Goal: Task Accomplishment & Management: Book appointment/travel/reservation

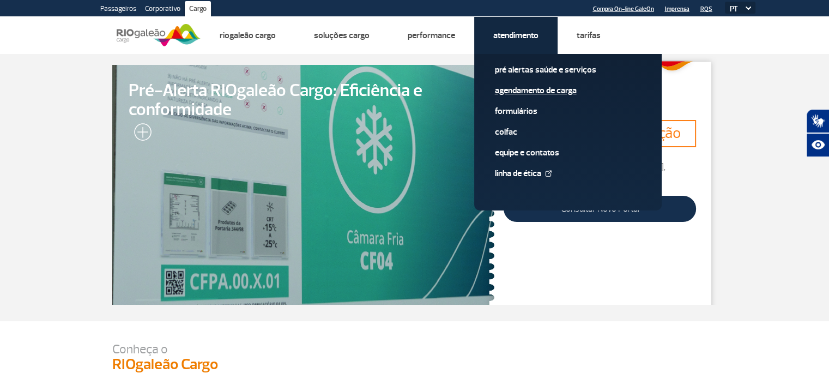
click at [518, 86] on link "Agendamento de Carga" at bounding box center [568, 90] width 146 height 12
click at [534, 46] on li "Atendimento Pré alertas Saúde e Serviços Agendamento de Carga Formulários Colfa…" at bounding box center [515, 35] width 83 height 37
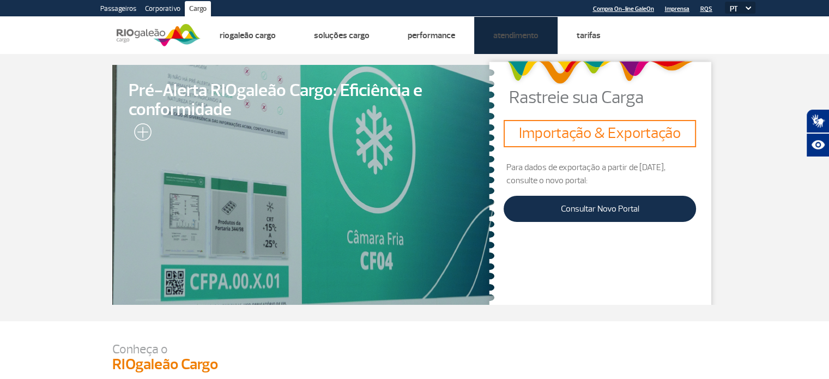
click at [0, 0] on link "Agendamento de Carga" at bounding box center [0, 0] width 0 height 0
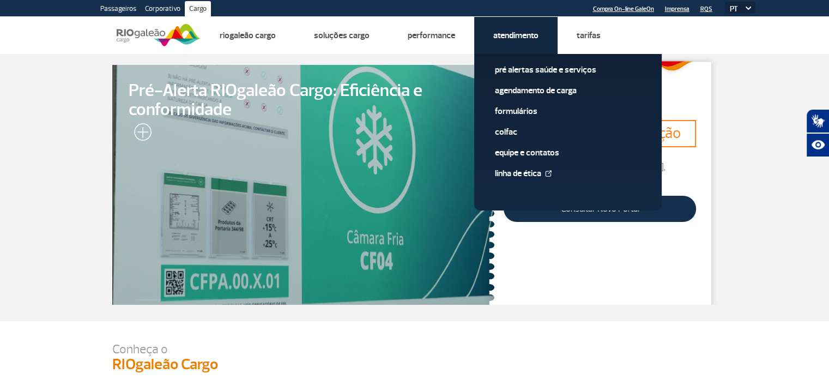
click at [511, 38] on link "Atendimento" at bounding box center [515, 35] width 45 height 11
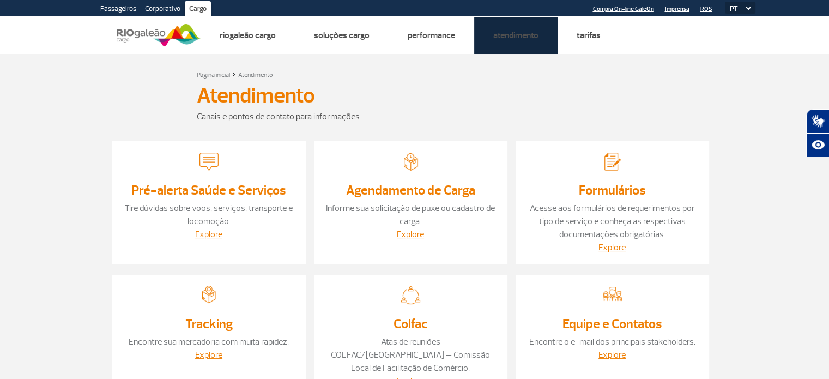
click at [0, 0] on link "Agendamento de Carga" at bounding box center [0, 0] width 0 height 0
